Goal: Transaction & Acquisition: Purchase product/service

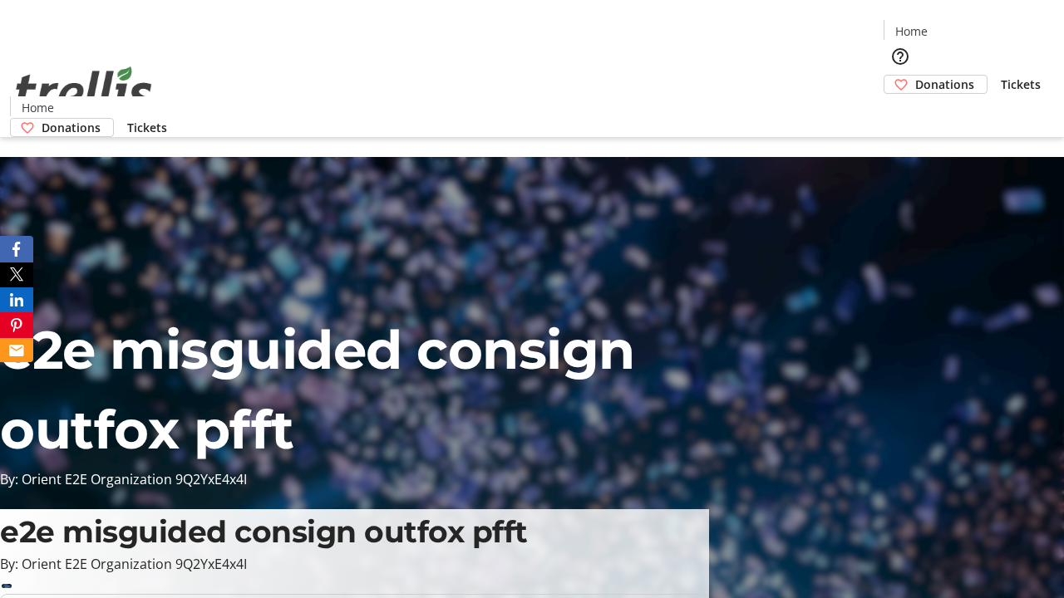
click at [915, 76] on span "Donations" at bounding box center [944, 84] width 59 height 17
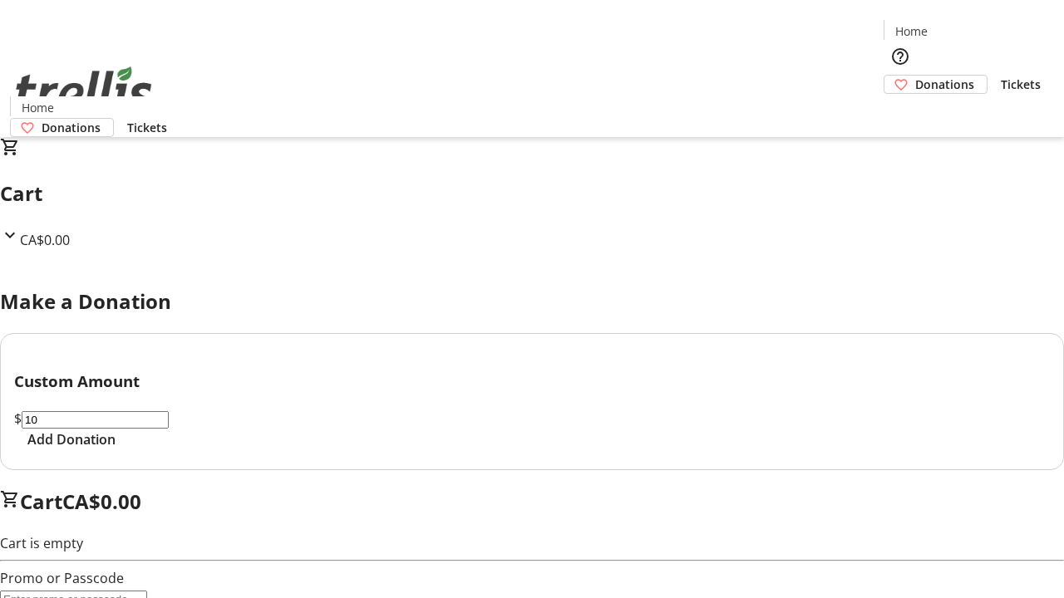
click at [116, 450] on span "Add Donation" at bounding box center [71, 440] width 88 height 20
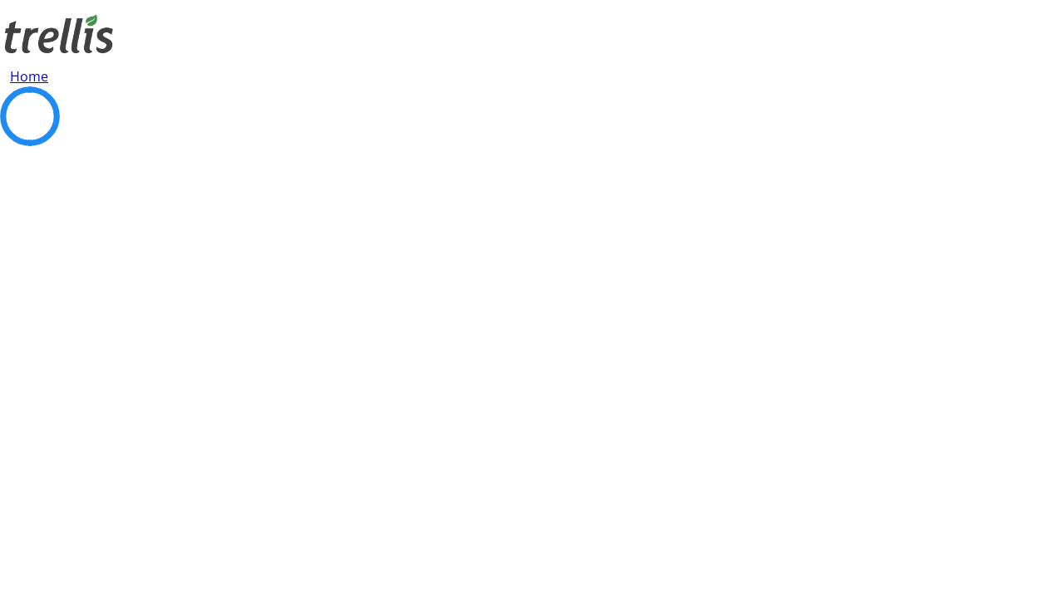
select select "CA"
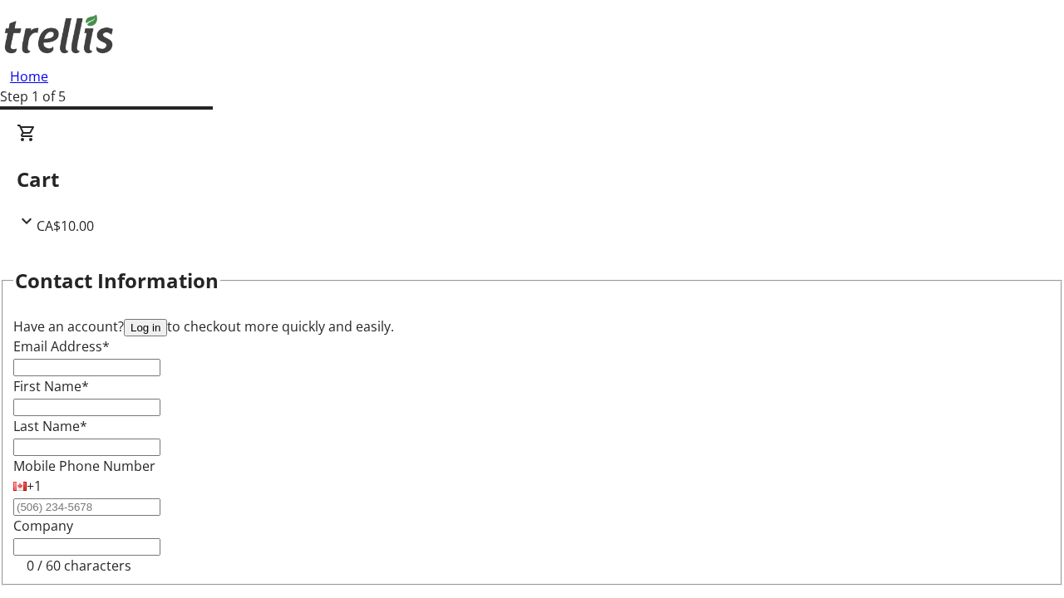
click at [167, 319] on button "Log in" at bounding box center [145, 327] width 43 height 17
